Goal: Task Accomplishment & Management: Complete application form

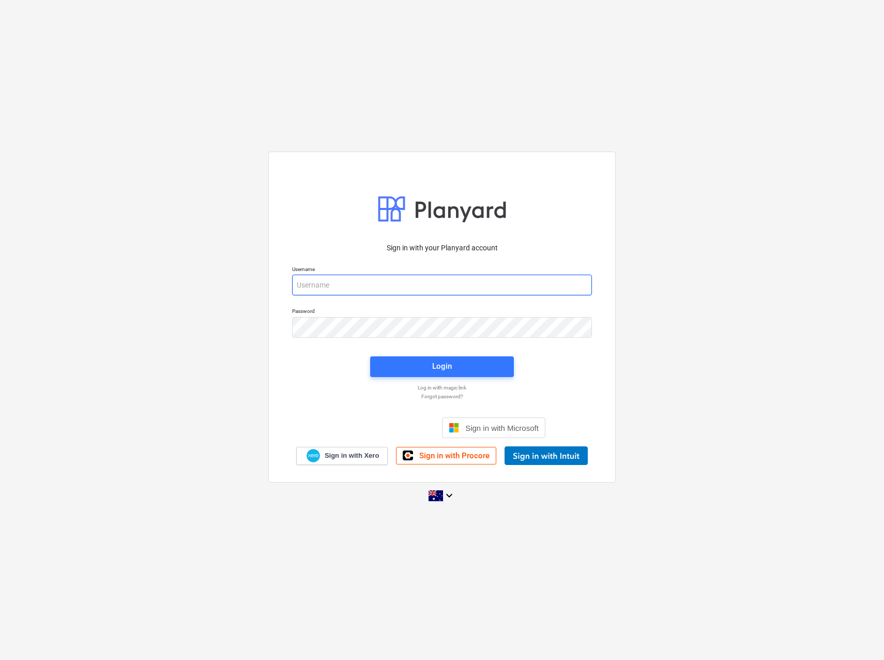
type input "[EMAIL_ADDRESS][PERSON_NAME][DOMAIN_NAME]"
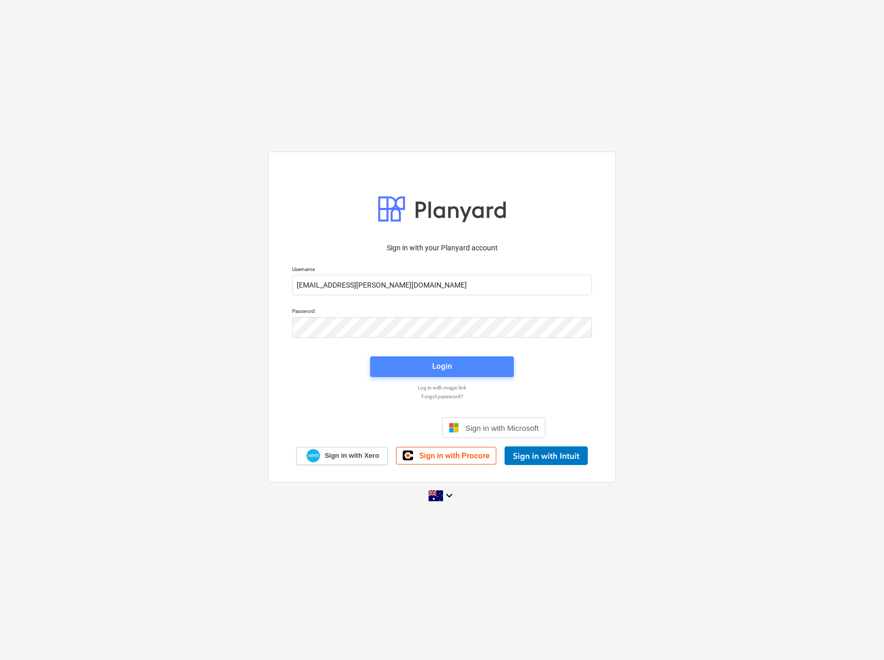
click at [457, 365] on span "Login" at bounding box center [442, 365] width 119 height 13
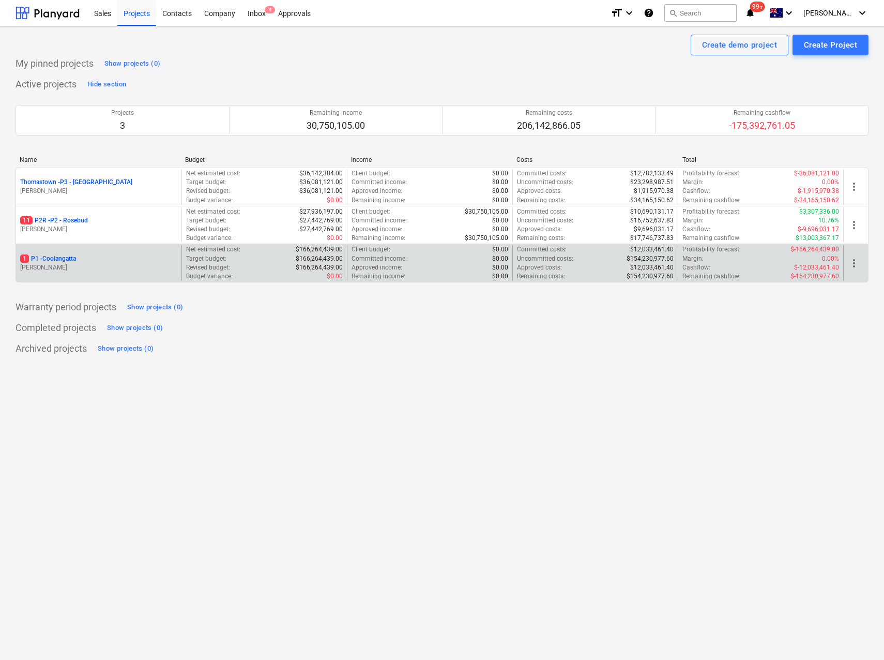
click at [40, 256] on p "1 P1 - [GEOGRAPHIC_DATA]" at bounding box center [48, 258] width 56 height 9
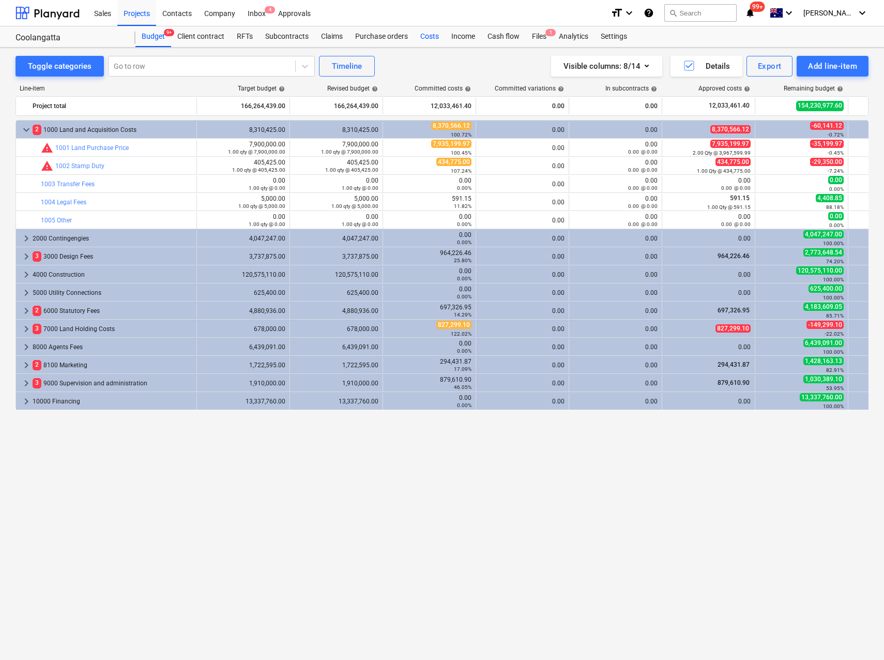
click at [425, 39] on div "Costs" at bounding box center [429, 36] width 31 height 21
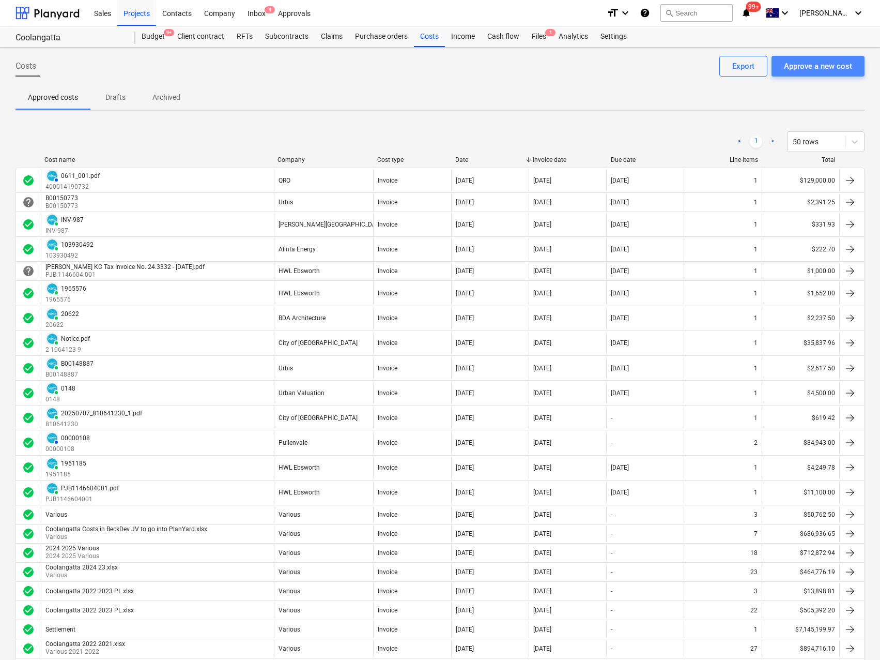
click at [798, 64] on div "Approve a new cost" at bounding box center [818, 65] width 68 height 13
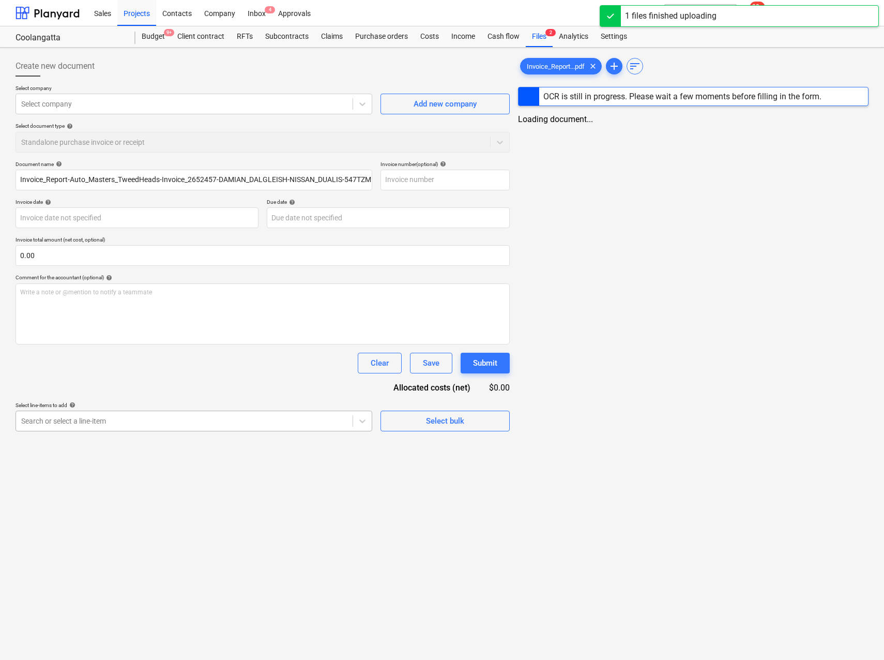
type input "Invoice_Report-Auto_Masters_TweedHeads-Invoice_2652457-DAMIAN_DALGLEISH-NISSAN_…"
click at [212, 414] on div "Search or select a line-item" at bounding box center [184, 421] width 337 height 14
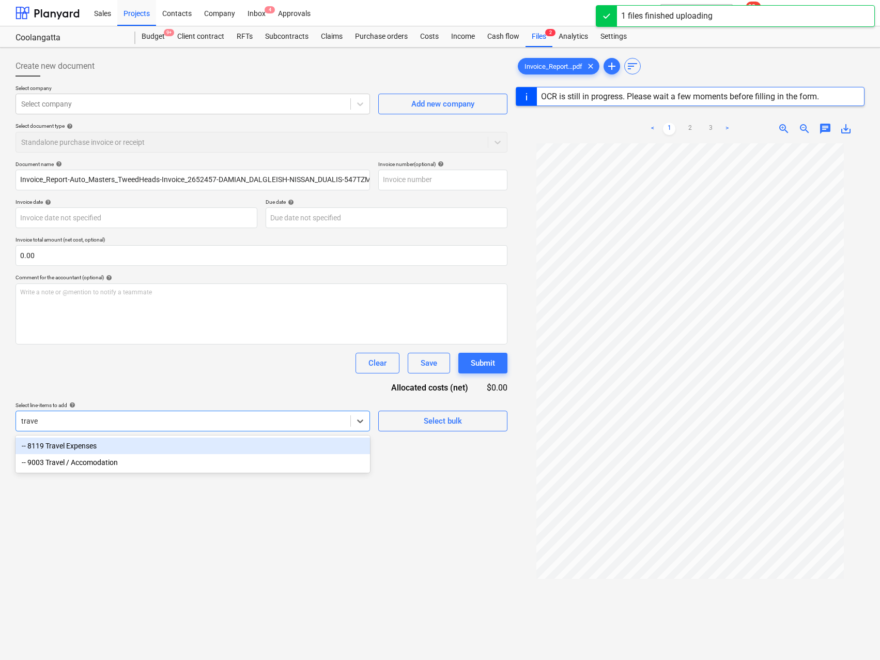
type input "travel"
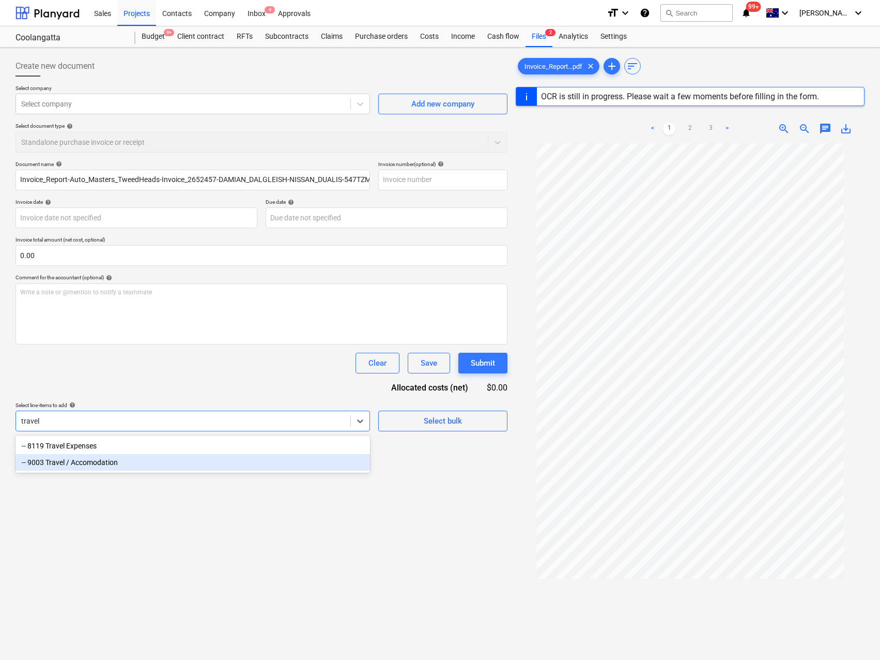
click at [134, 463] on div "-- 9003 Travel / Accomodation" at bounding box center [193, 462] width 355 height 17
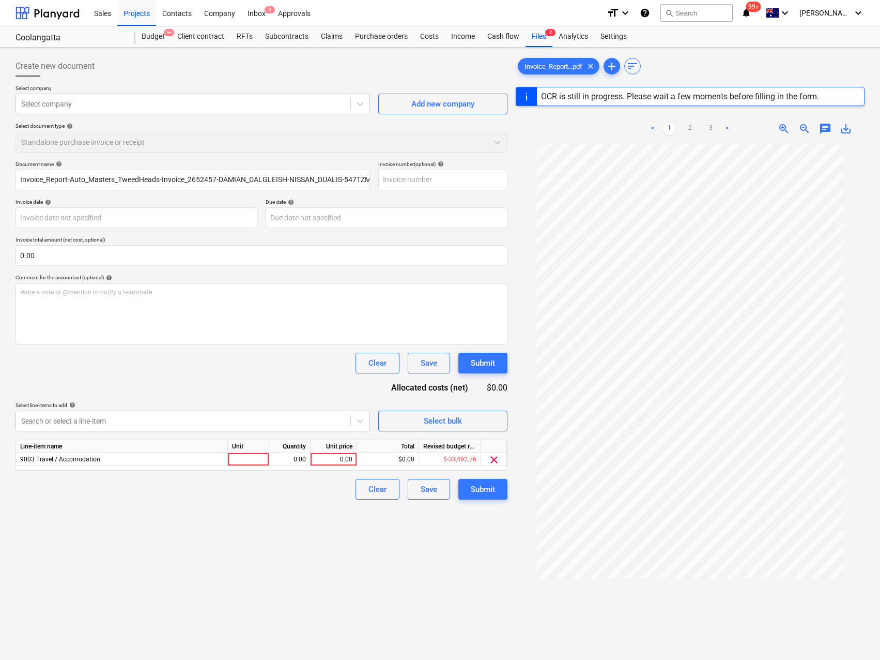
click at [176, 383] on div "Document name help Invoice_Report-Auto_Masters_TweedHeads-Invoice_2652457-[PERS…" at bounding box center [262, 330] width 492 height 339
click at [252, 457] on div at bounding box center [248, 459] width 41 height 13
type input "Qty"
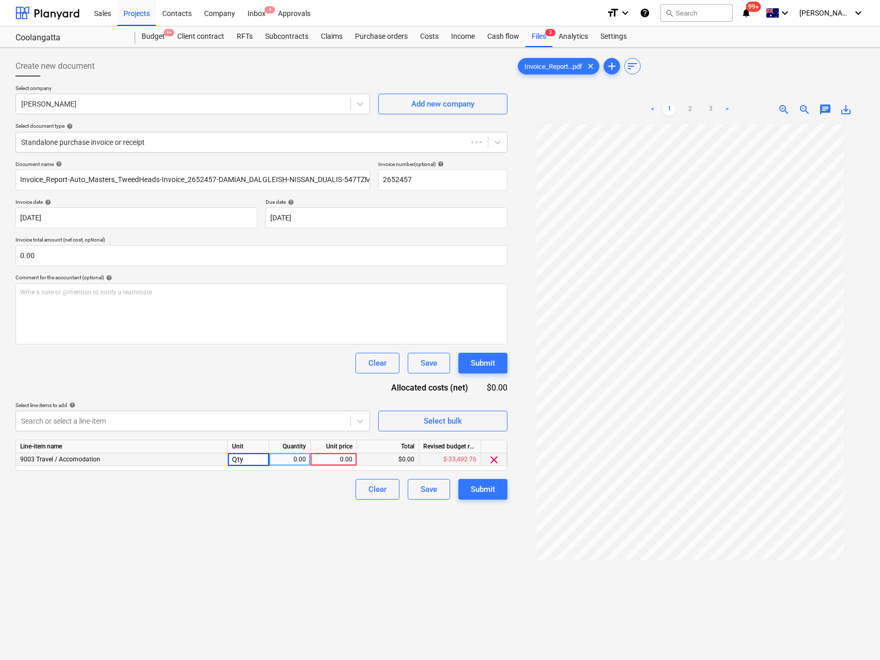
type input "2652457"
type input "[DATE]"
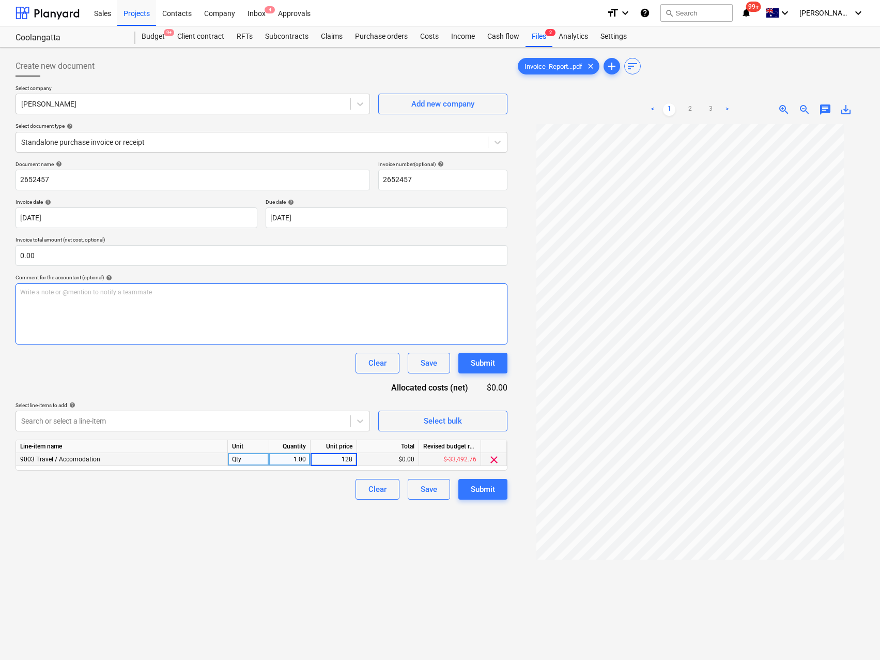
type input "1280"
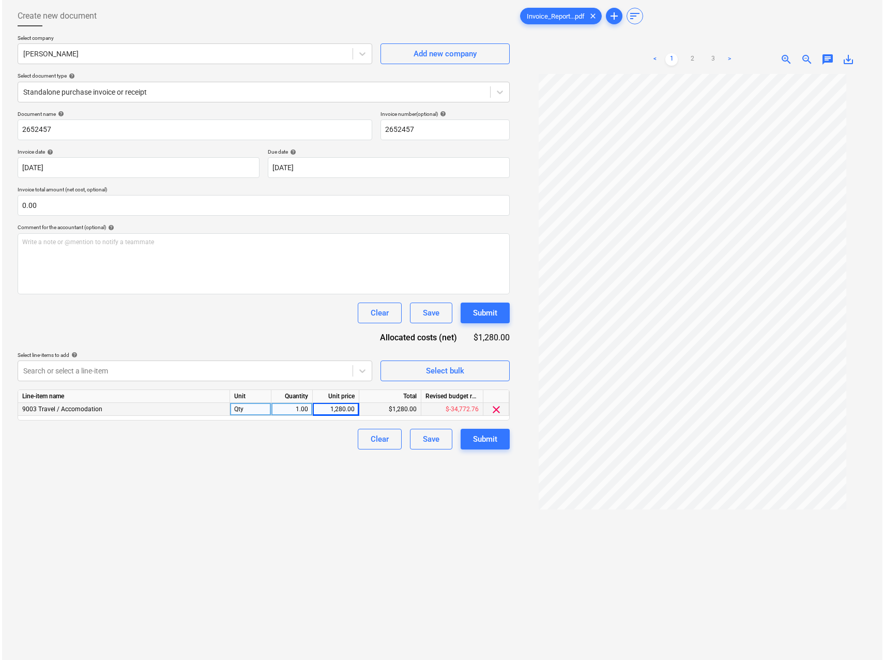
scroll to position [50, 0]
click at [724, 59] on link ">" at bounding box center [727, 60] width 12 height 12
click at [334, 408] on div "1,280.00" at bounding box center [334, 409] width 38 height 13
click at [334, 408] on input "1280" at bounding box center [334, 409] width 46 height 12
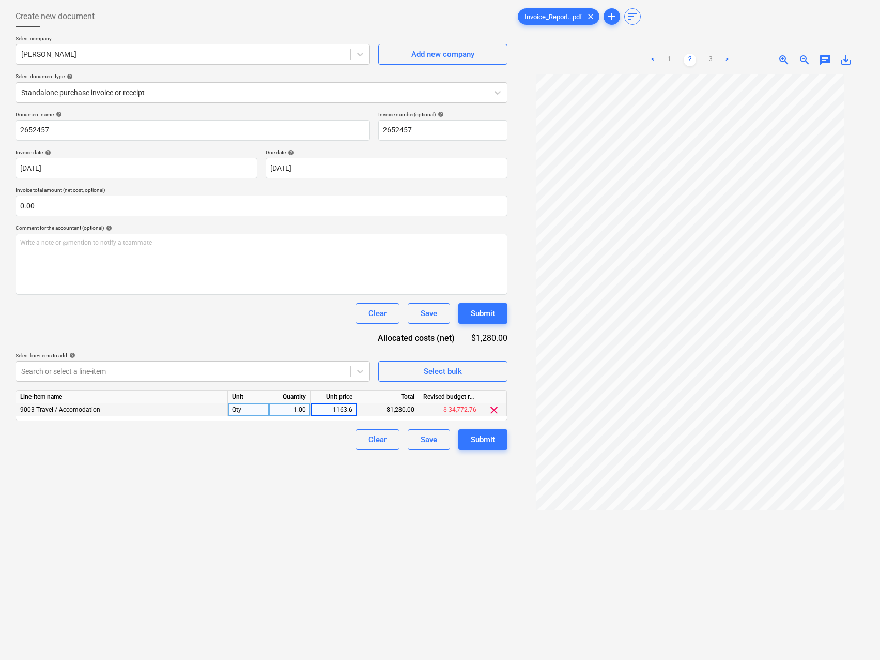
type input "1163.64"
click at [259, 464] on div "Create new document Select company [PERSON_NAME] Add new company Select documen…" at bounding box center [261, 355] width 500 height 707
click at [482, 441] on div "Submit" at bounding box center [483, 439] width 24 height 13
